Goal: Communication & Community: Participate in discussion

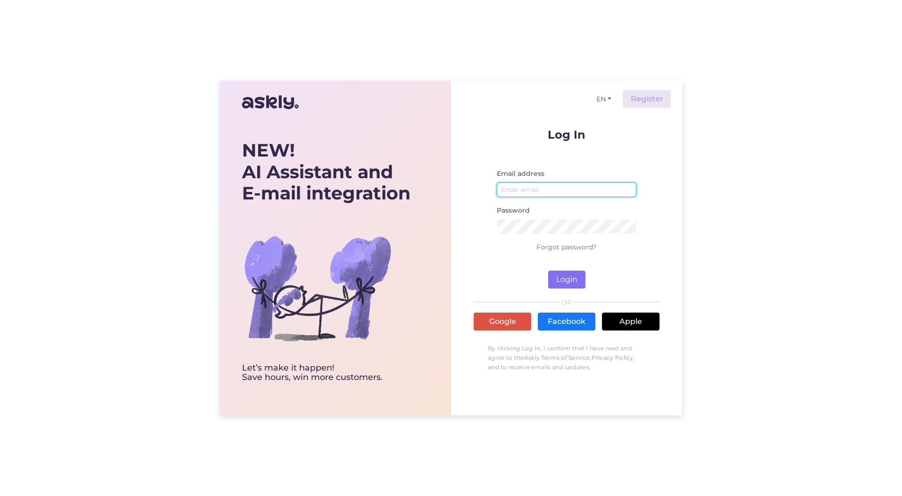
type input "[PERSON_NAME][EMAIL_ADDRESS][DOMAIN_NAME]"
click at [562, 277] on button "Login" at bounding box center [566, 280] width 37 height 18
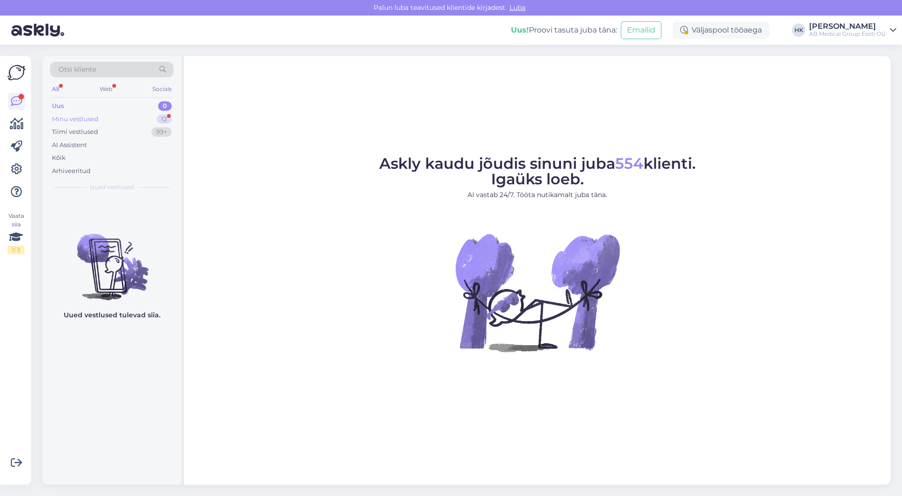
click at [81, 121] on div "Minu vestlused" at bounding box center [75, 119] width 47 height 9
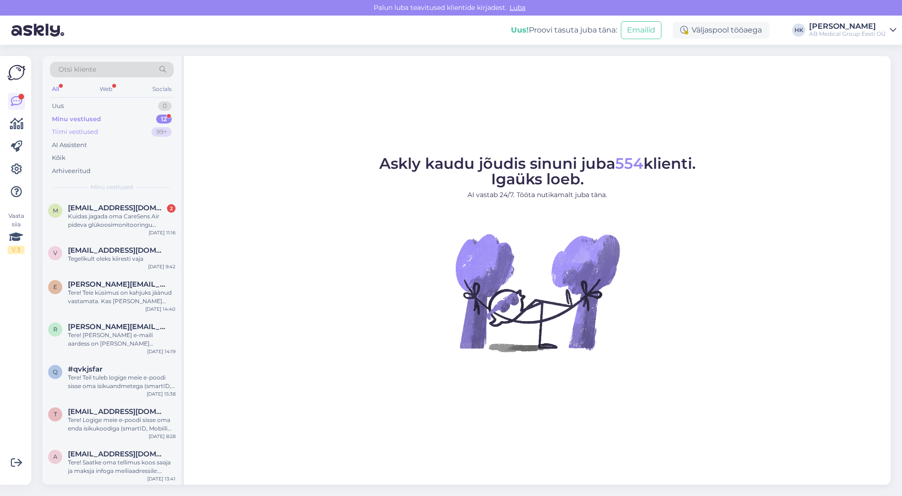
click at [77, 134] on div "Tiimi vestlused" at bounding box center [75, 131] width 46 height 9
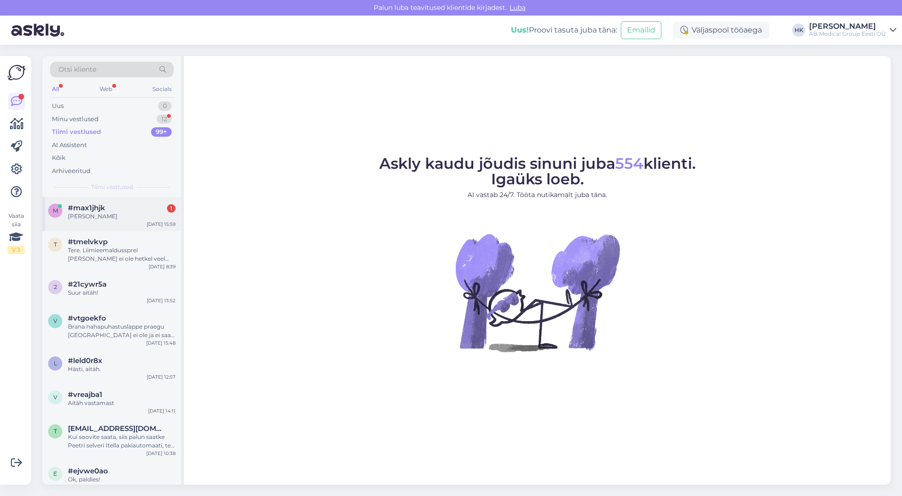
click at [82, 215] on div "[PERSON_NAME]" at bounding box center [122, 216] width 108 height 8
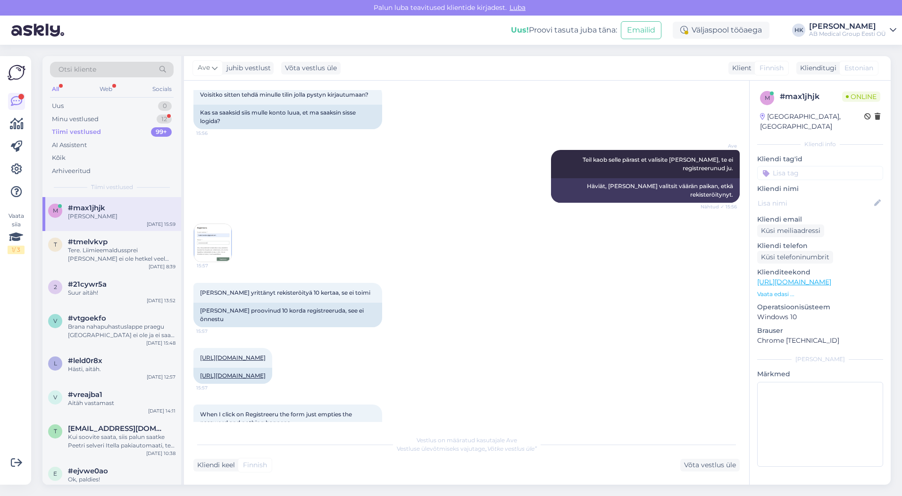
scroll to position [1807, 0]
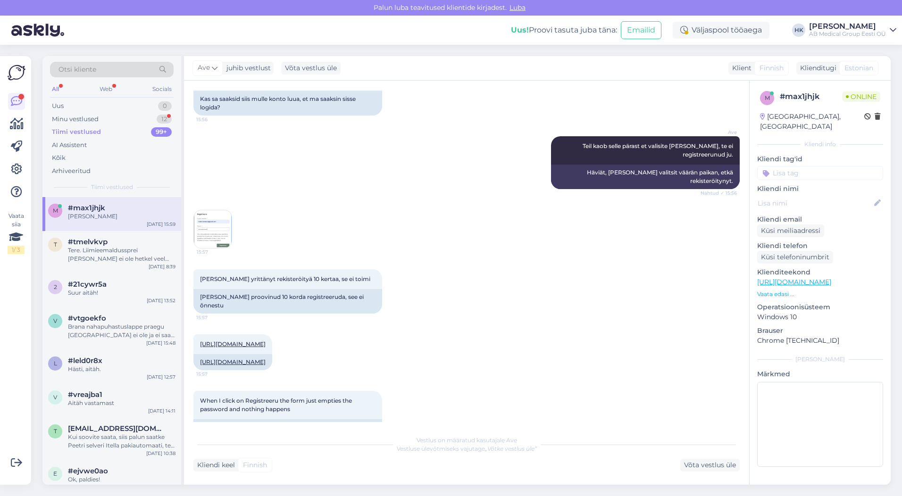
click at [209, 248] on img at bounding box center [213, 229] width 38 height 38
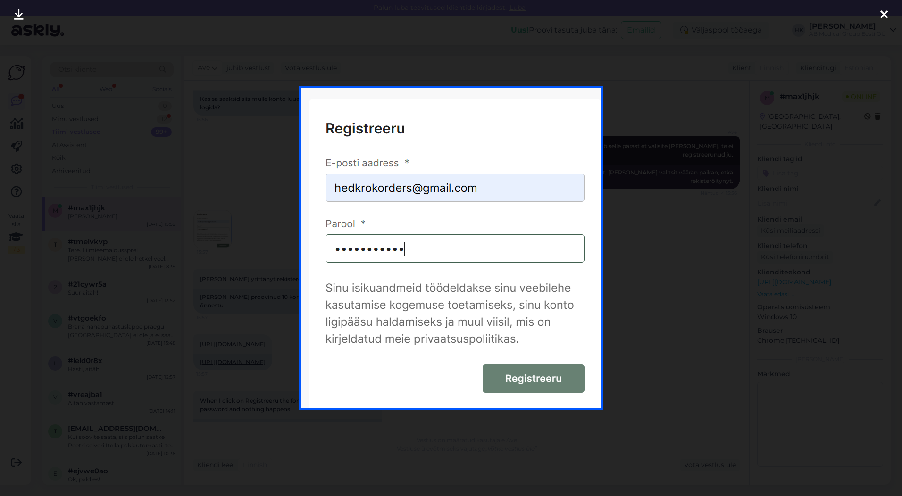
click at [881, 18] on icon at bounding box center [884, 15] width 8 height 12
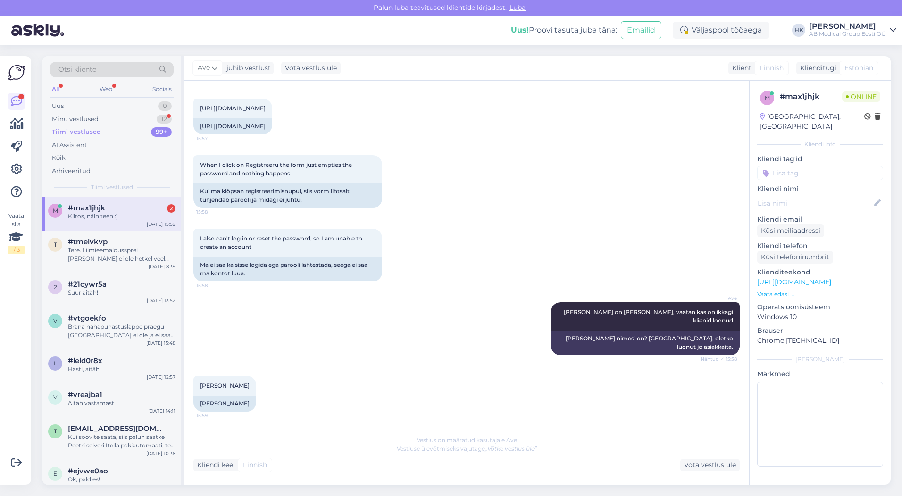
scroll to position [2383, 0]
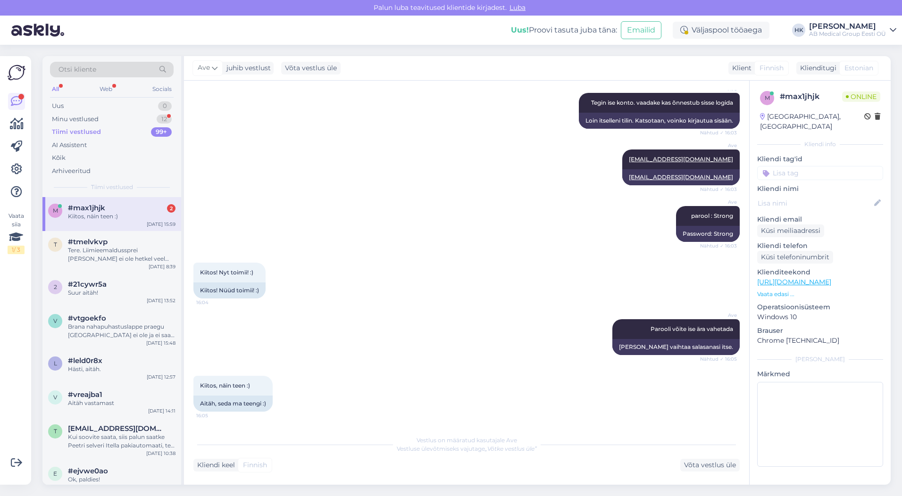
click at [90, 224] on div "m #max1jhjk 2 Kiitos, näin teen :) [DATE] 15:59" at bounding box center [111, 214] width 139 height 34
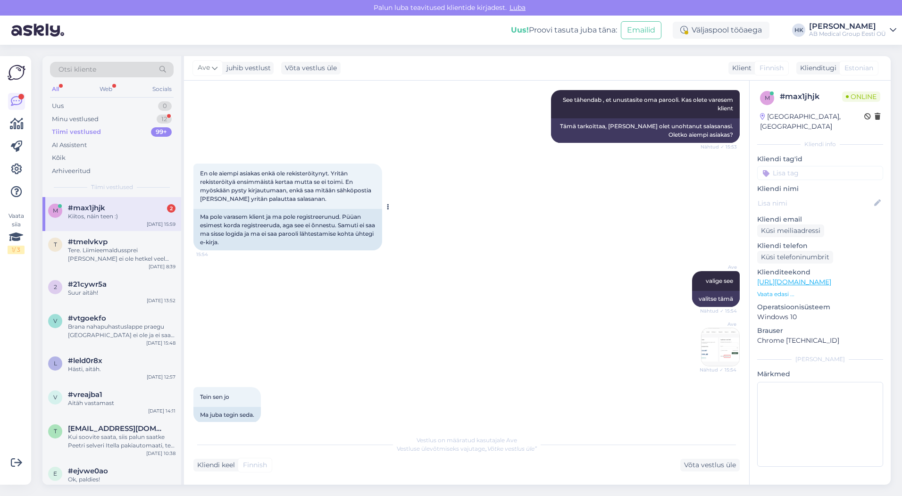
scroll to position [1038, 0]
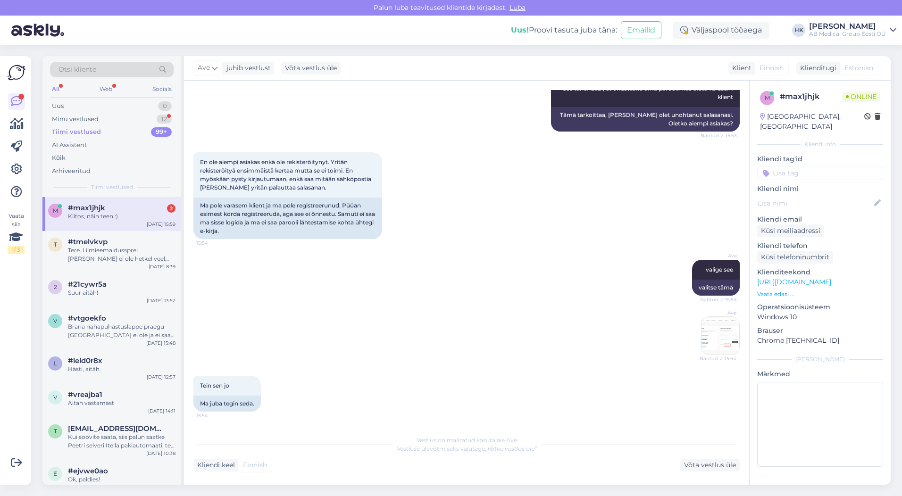
click at [705, 355] on img at bounding box center [721, 336] width 38 height 38
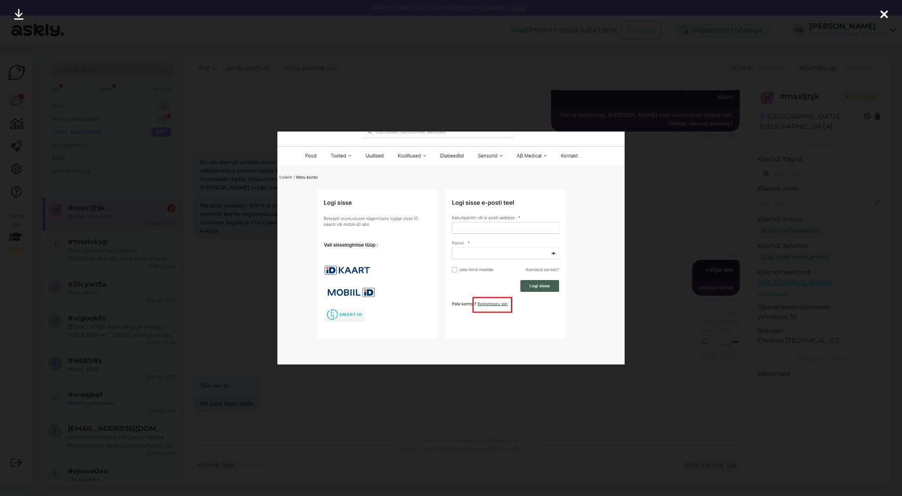
click at [882, 12] on icon at bounding box center [884, 15] width 8 height 12
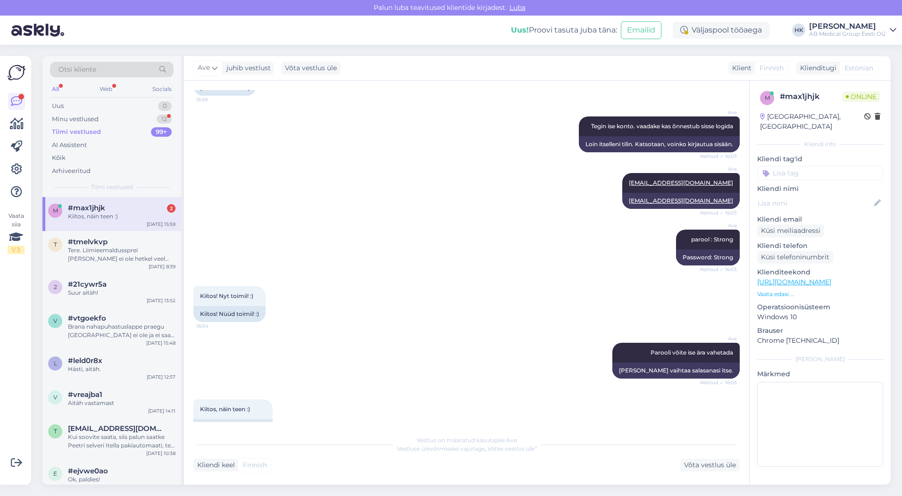
scroll to position [2383, 0]
